Goal: Navigation & Orientation: Find specific page/section

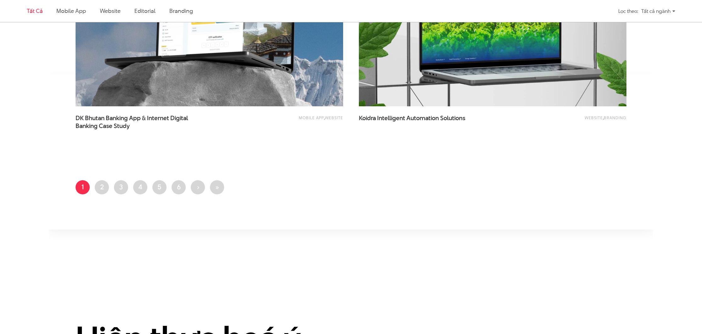
scroll to position [1465, 0]
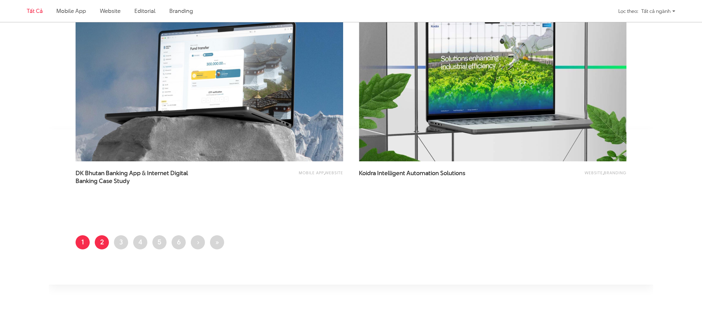
click at [104, 245] on link "Trang 2" at bounding box center [102, 242] width 14 height 14
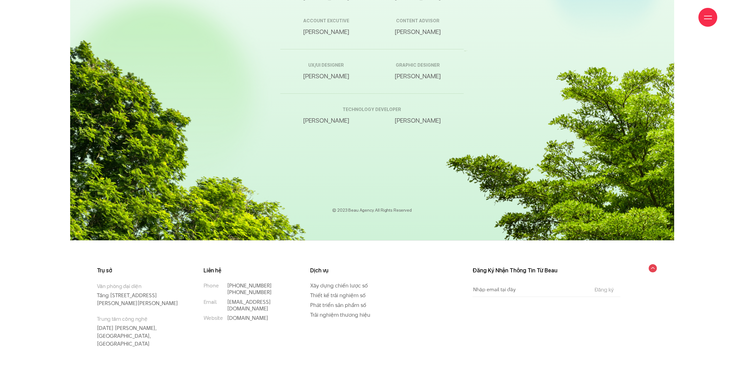
scroll to position [10621, 0]
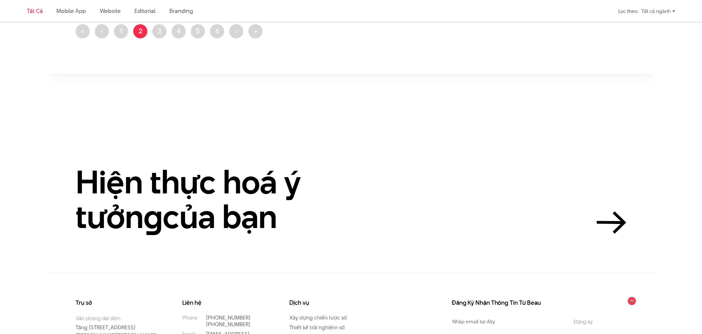
scroll to position [1617, 0]
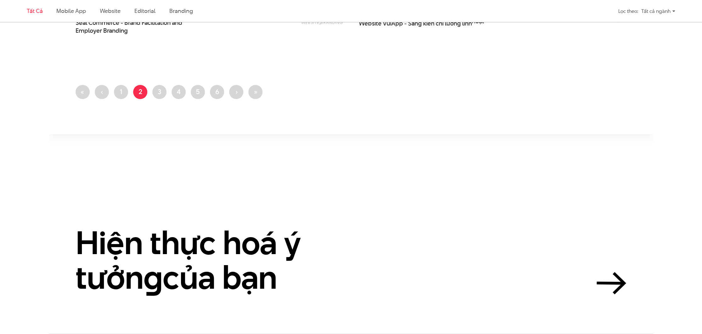
click at [163, 98] on li "Trang 3" at bounding box center [159, 92] width 14 height 14
click at [162, 96] on link "Trang 3" at bounding box center [159, 92] width 14 height 14
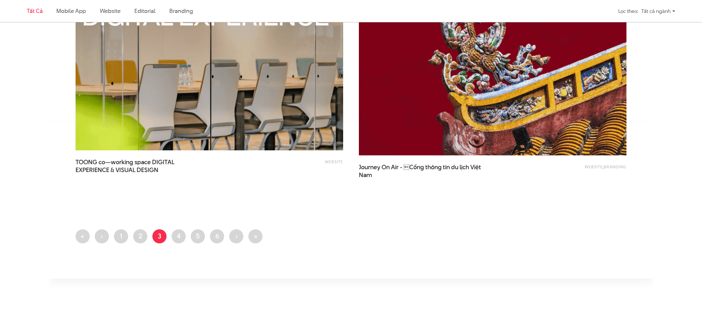
scroll to position [1477, 0]
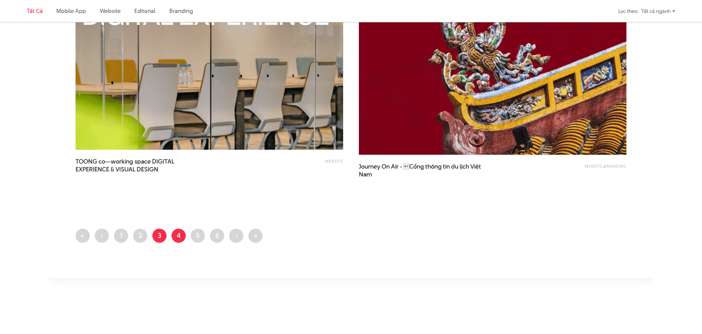
click at [183, 238] on link "Trang 4" at bounding box center [179, 236] width 14 height 14
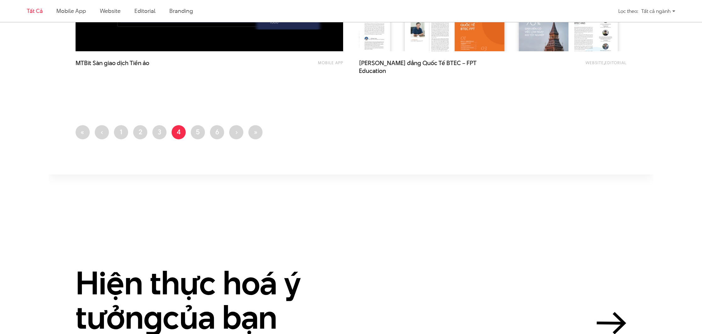
scroll to position [1611, 0]
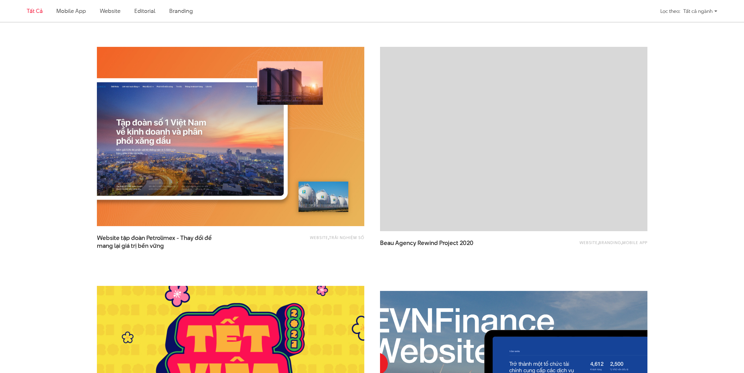
scroll to position [1092, 0]
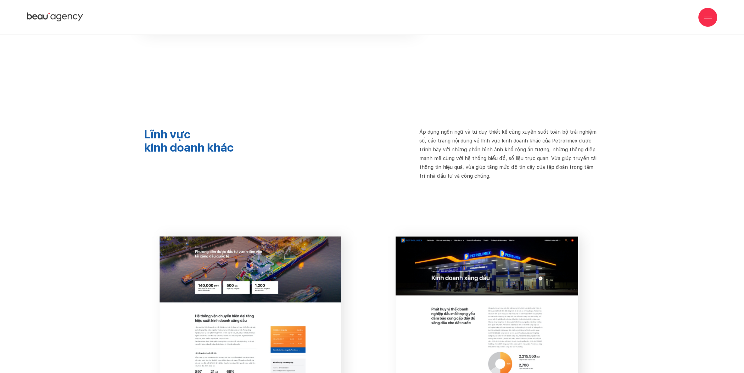
scroll to position [5209, 0]
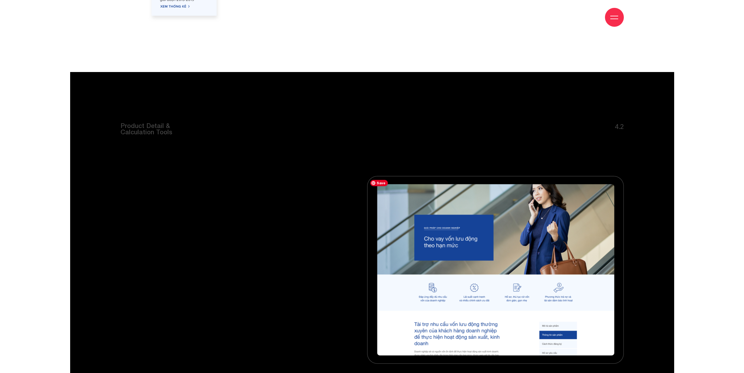
scroll to position [3609, 0]
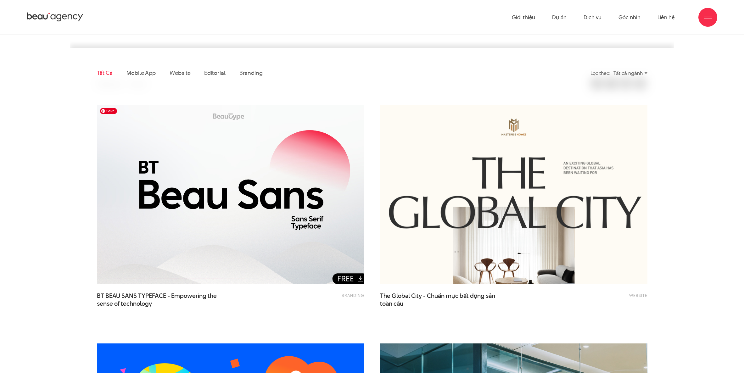
scroll to position [145, 0]
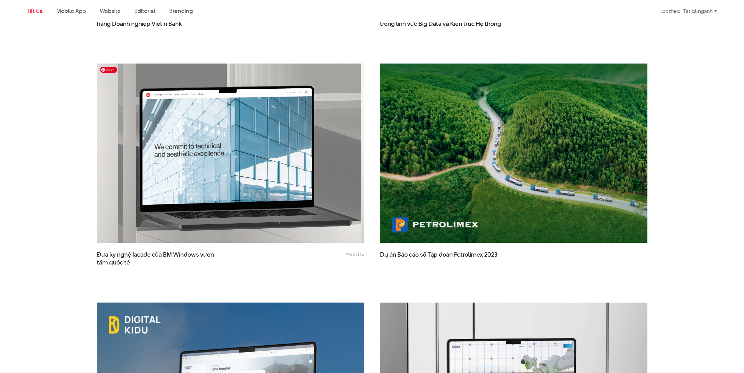
scroll to position [1292, 0]
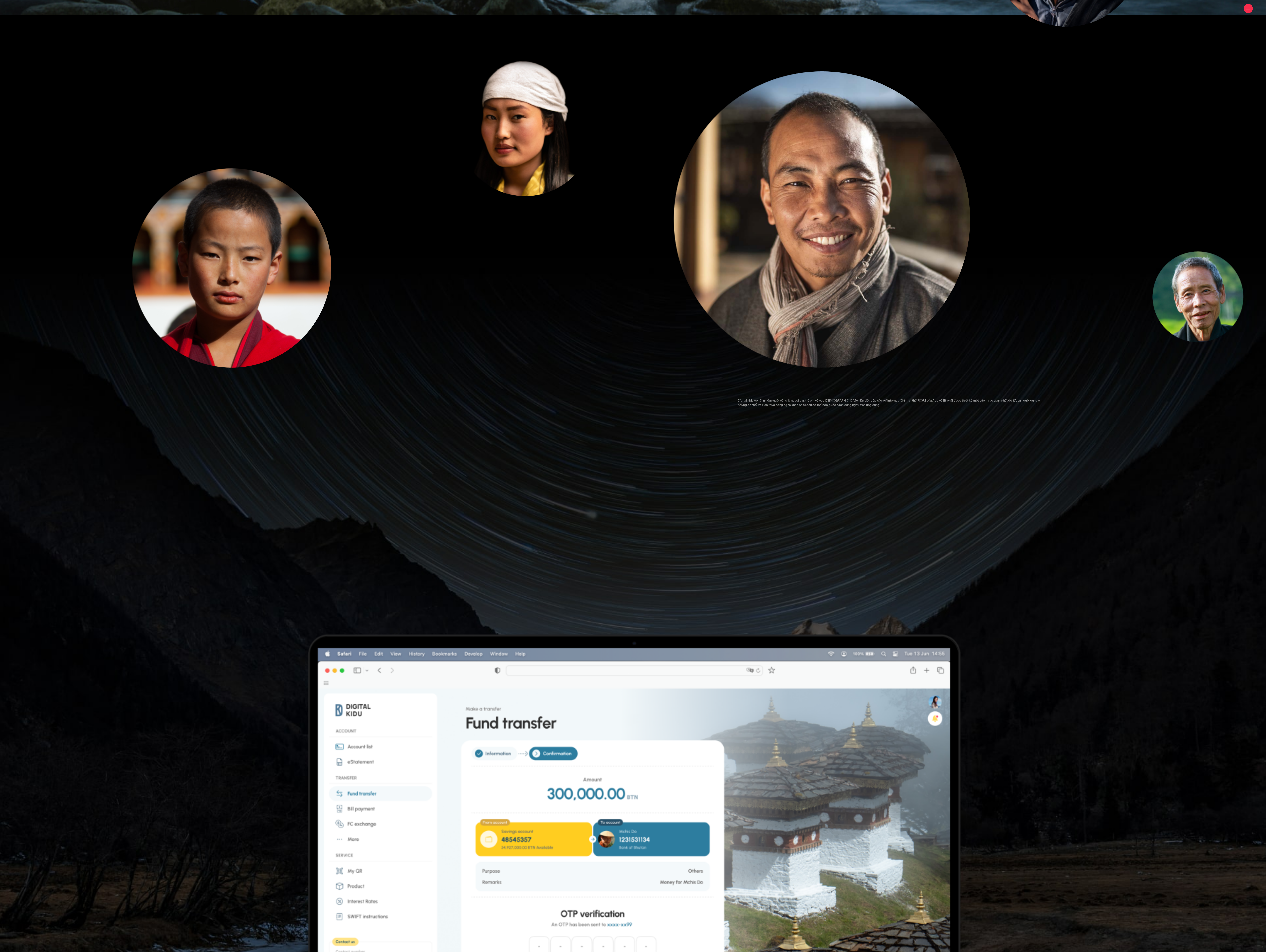
scroll to position [3950, 0]
